Goal: Obtain resource: Download file/media

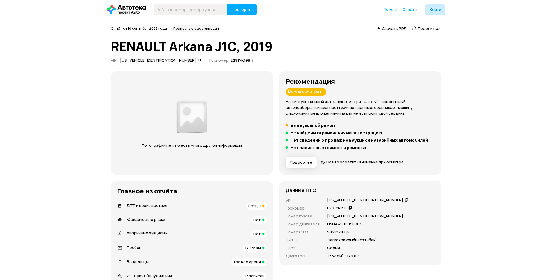
scroll to position [1285, 0]
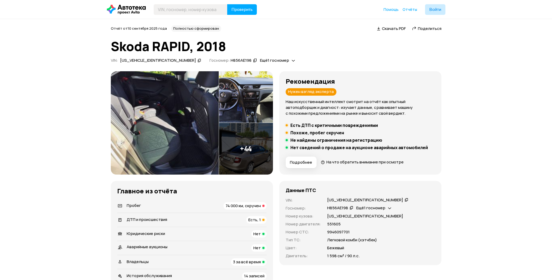
scroll to position [1162, 0]
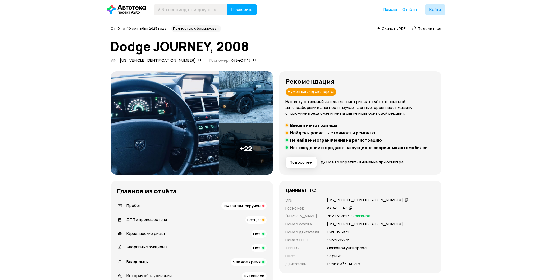
click at [392, 31] on div "Отчёт от 10 сентября 2025 года Полностью сформирован   Скачать PDF   Поделиться" at bounding box center [276, 28] width 331 height 6
click at [388, 30] on span "Скачать PDF" at bounding box center [394, 29] width 24 height 6
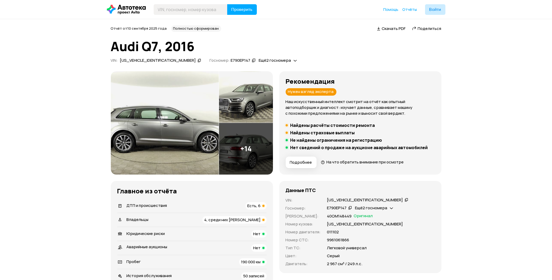
click at [232, 204] on div "ДТП и происшествия Есть, 6" at bounding box center [191, 205] width 149 height 7
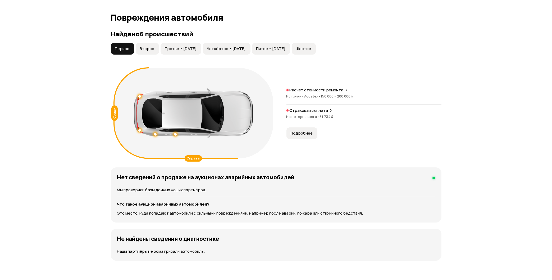
scroll to position [548, 0]
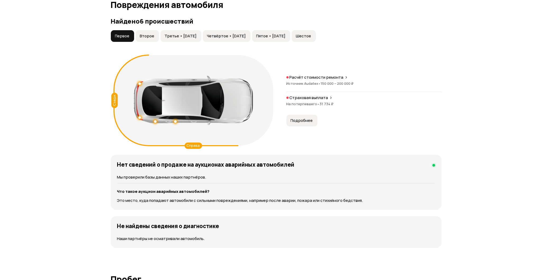
click at [149, 35] on span "Второе" at bounding box center [147, 35] width 15 height 5
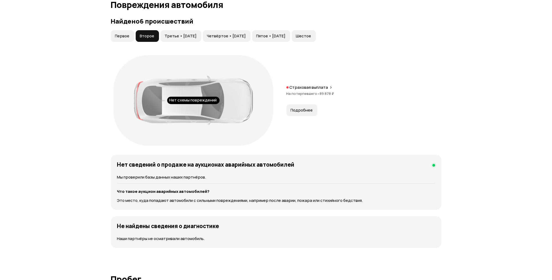
click at [167, 34] on span "Третье • 10 фев 2020" at bounding box center [181, 35] width 32 height 5
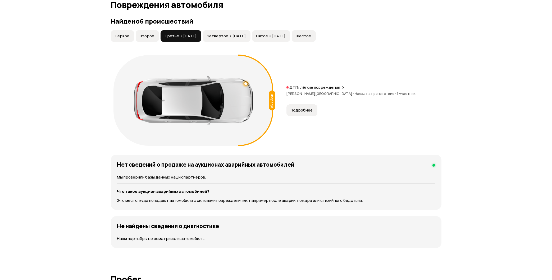
click at [244, 38] on span "Четвёртое • 12 фев 2020" at bounding box center [226, 35] width 39 height 5
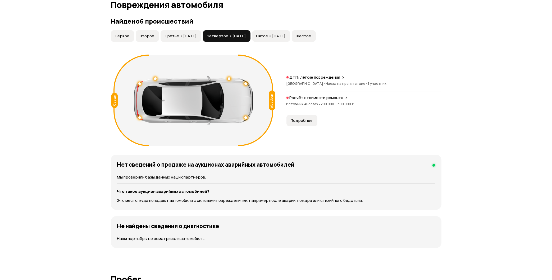
click at [286, 34] on span "Пятое • 20 сен 2022" at bounding box center [270, 35] width 29 height 5
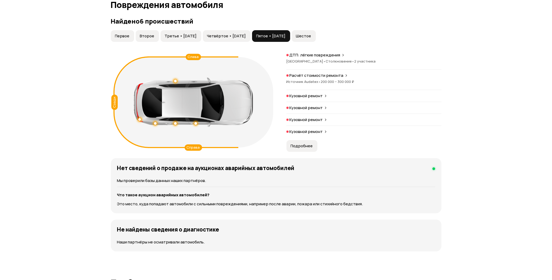
click at [316, 33] on button "Шестое" at bounding box center [304, 36] width 24 height 12
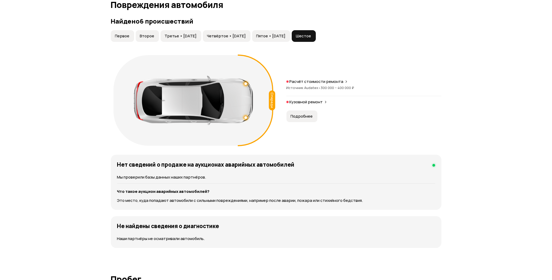
click at [286, 35] on span "Пятое • 20 сен 2022" at bounding box center [270, 35] width 29 height 5
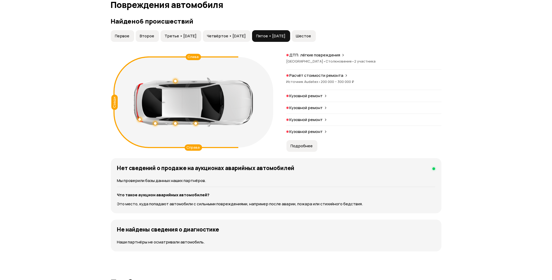
click at [307, 145] on span "Подробнее" at bounding box center [302, 145] width 22 height 5
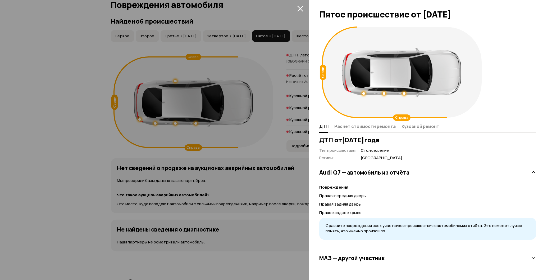
click at [299, 8] on icon "закрыть" at bounding box center [300, 9] width 6 height 6
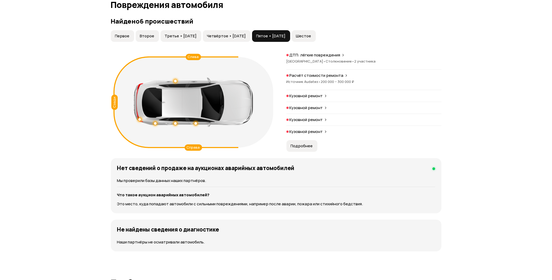
click at [311, 35] on span "Шестое" at bounding box center [303, 35] width 15 height 5
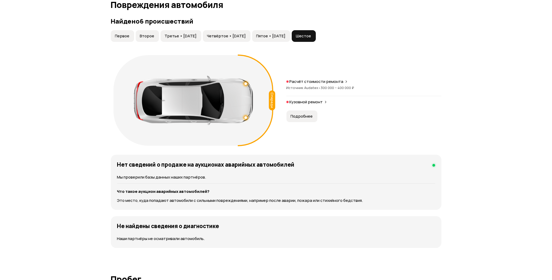
click at [246, 33] on button "Четвёртое • 12 фев 2020" at bounding box center [227, 36] width 48 height 12
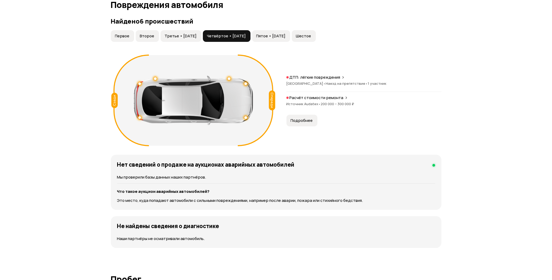
click at [197, 36] on span "Третье • 10 фев 2020" at bounding box center [181, 35] width 32 height 5
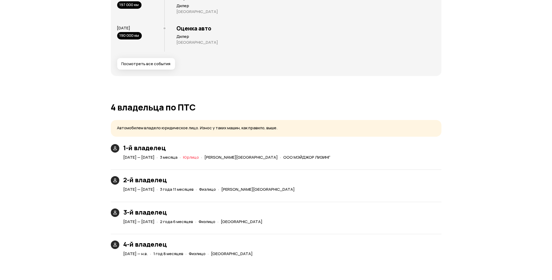
scroll to position [1058, 0]
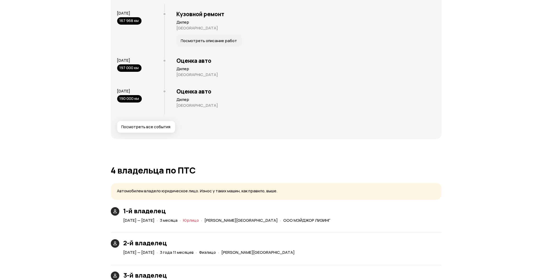
click at [168, 130] on button "Посмотреть все события" at bounding box center [146, 127] width 58 height 12
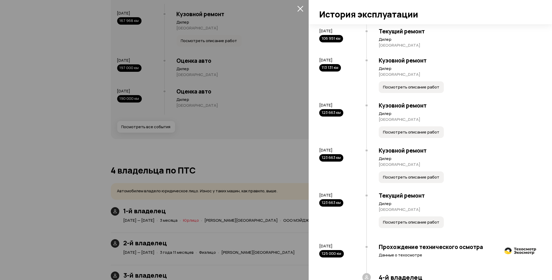
scroll to position [1075, 0]
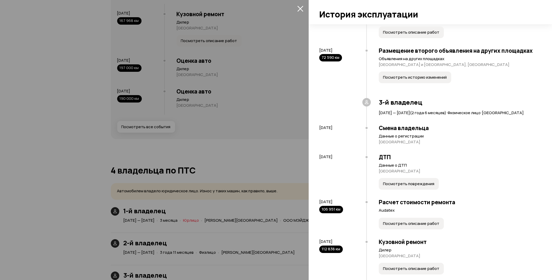
click at [299, 6] on icon "закрыть" at bounding box center [300, 9] width 6 height 6
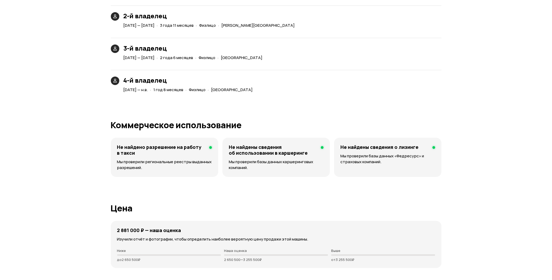
scroll to position [1455, 0]
